Goal: Information Seeking & Learning: Learn about a topic

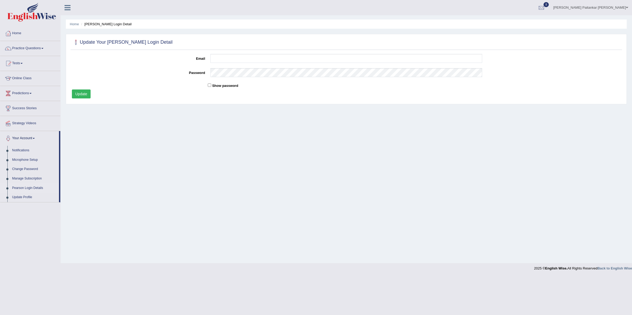
drag, startPoint x: 0, startPoint y: 302, endPoint x: -3, endPoint y: 346, distance: 44.6
click at [0, 315] on html "Toggle navigation Home Practice Questions Speaking Practice Read Aloud Repeat S…" at bounding box center [316, 157] width 632 height 315
click at [21, 31] on link "Home" at bounding box center [30, 32] width 60 height 13
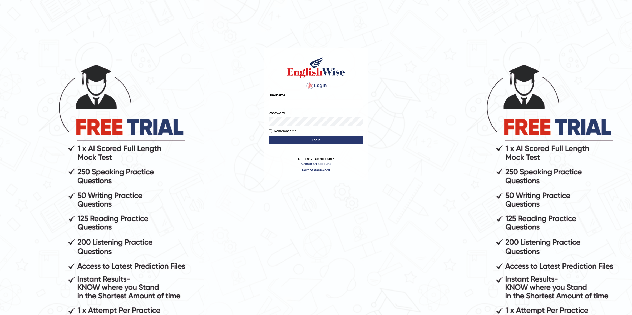
type input "Kshama_PS"
click at [309, 141] on button "Login" at bounding box center [315, 140] width 95 height 8
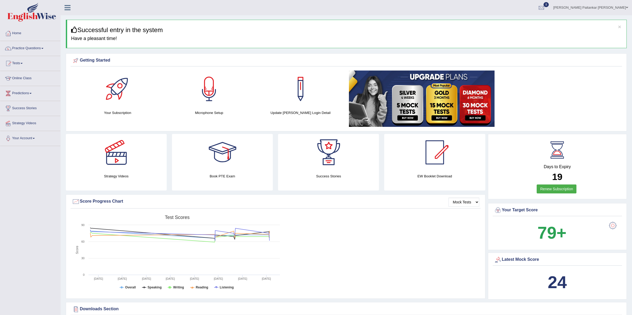
click at [44, 49] on link "Practice Questions" at bounding box center [30, 47] width 60 height 13
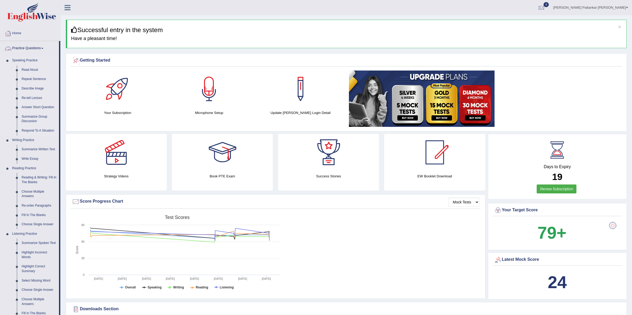
click at [32, 62] on link "Speaking Practice" at bounding box center [34, 60] width 49 height 9
